Goal: Task Accomplishment & Management: Complete application form

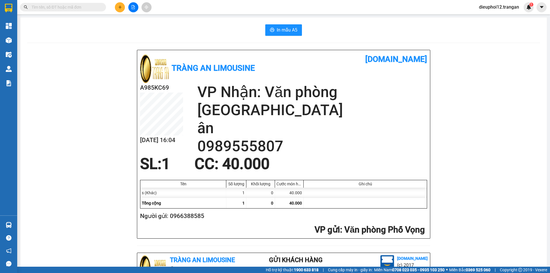
click at [177, 5] on div "Kết quả tìm kiếm ( 0 ) Bộ lọc No Data dieuphoi12.trangan 1" at bounding box center [275, 7] width 550 height 14
click at [122, 8] on button at bounding box center [120, 7] width 10 height 10
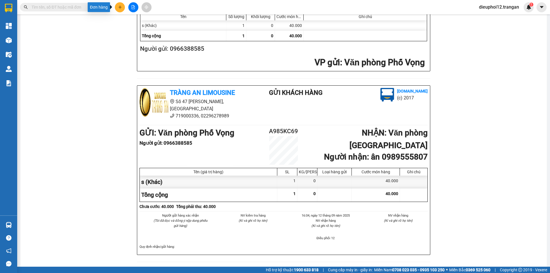
click at [122, 8] on button at bounding box center [120, 7] width 10 height 10
click at [134, 20] on div "Tạo đơn hàng" at bounding box center [142, 21] width 25 height 6
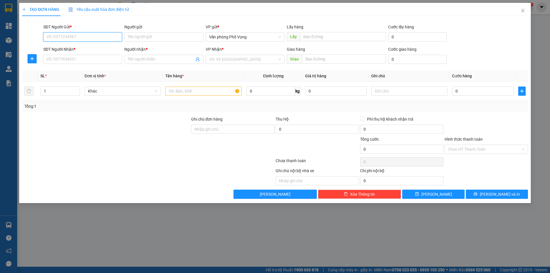
click at [84, 37] on input "SĐT Người Gửi *" at bounding box center [82, 36] width 79 height 9
click at [62, 52] on div "0978893017" at bounding box center [82, 48] width 79 height 9
type input "0978893017"
type input "0975207777"
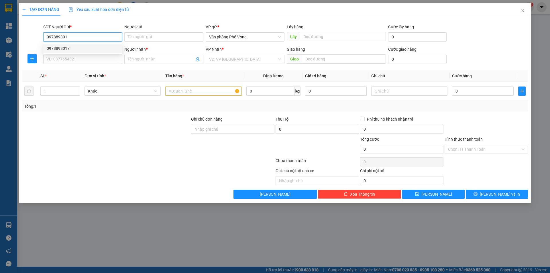
type input "[GEOGRAPHIC_DATA]"
type input "30.000"
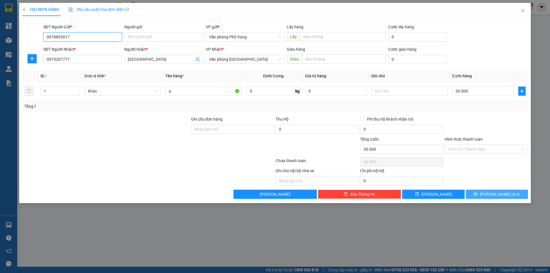
type input "0978893017"
click at [497, 190] on button "[PERSON_NAME] và In" at bounding box center [497, 194] width 62 height 9
